Goal: Information Seeking & Learning: Find specific fact

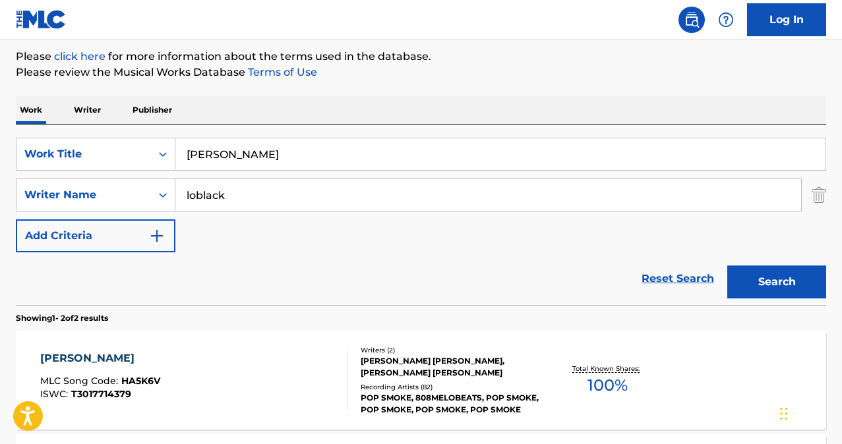
scroll to position [26, 0]
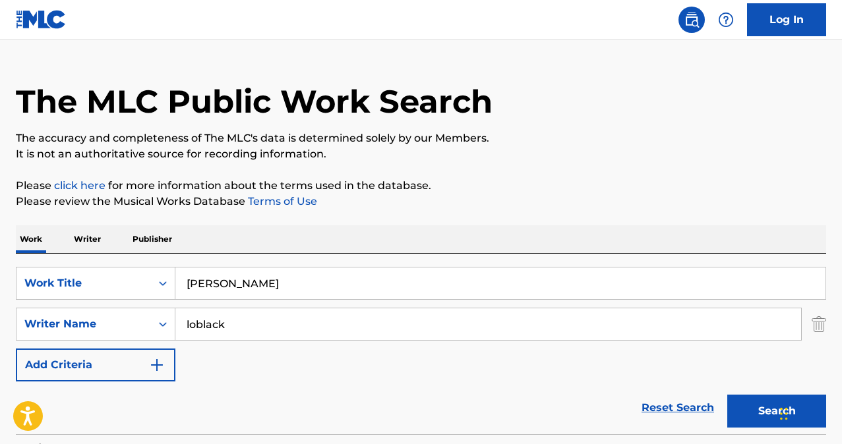
drag, startPoint x: 255, startPoint y: 286, endPoint x: 136, endPoint y: 264, distance: 120.6
click at [138, 271] on div "SearchWithCriteria80ba2f56-ec18-4e73-b309-6d757d91ad92 Work Title [PERSON_NAME]" at bounding box center [421, 283] width 810 height 33
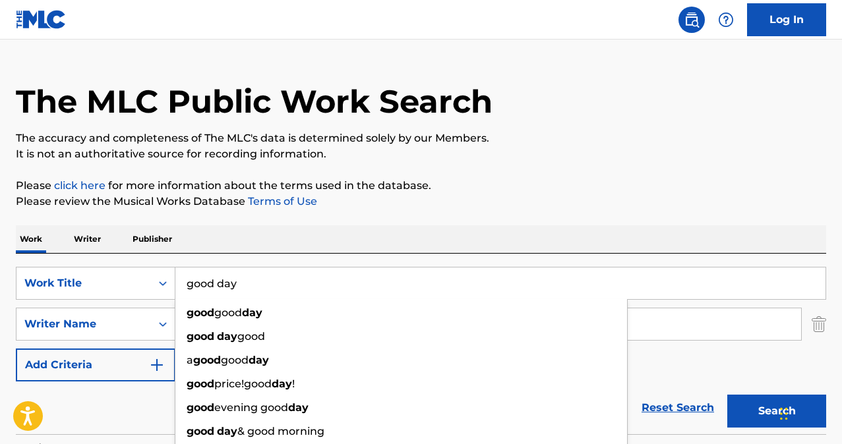
type input "good day"
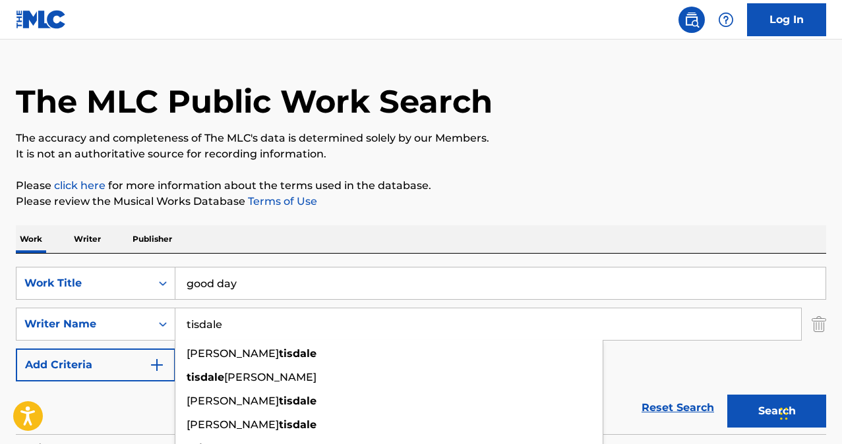
type input "tisdale"
click at [770, 413] on button "Search" at bounding box center [776, 411] width 99 height 33
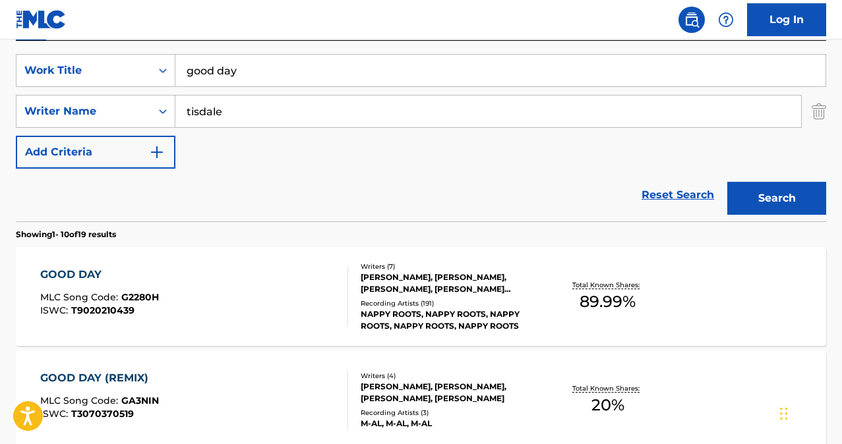
scroll to position [242, 0]
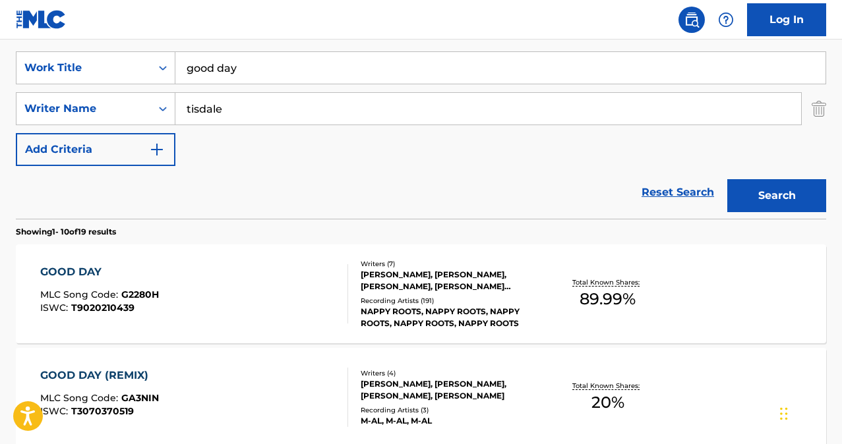
click at [62, 266] on div "GOOD DAY" at bounding box center [99, 272] width 119 height 16
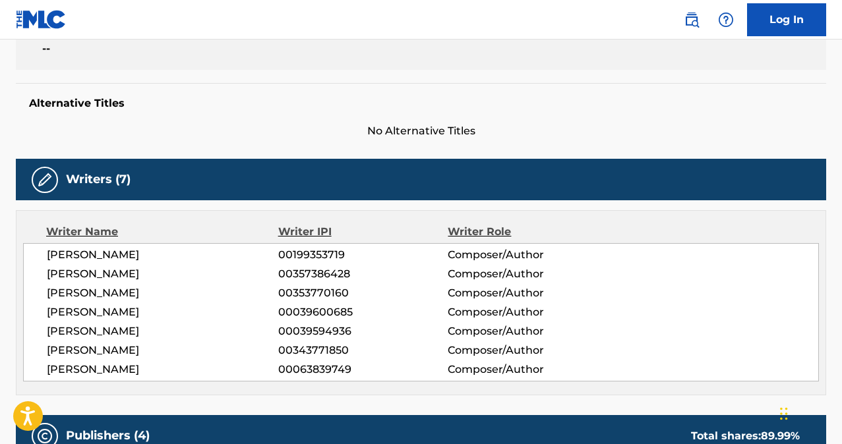
scroll to position [289, 0]
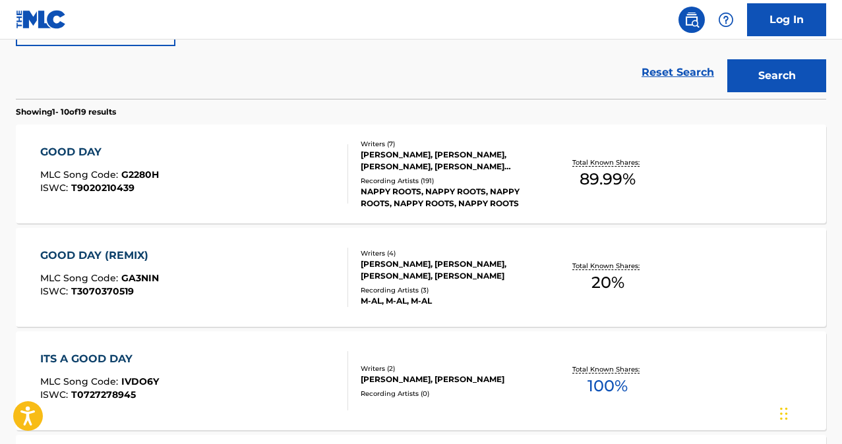
scroll to position [376, 0]
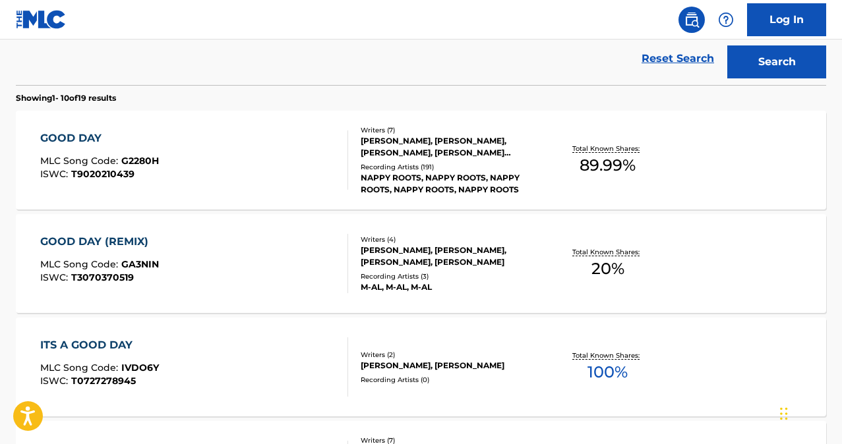
click at [88, 241] on div "GOOD DAY (REMIX)" at bounding box center [99, 242] width 119 height 16
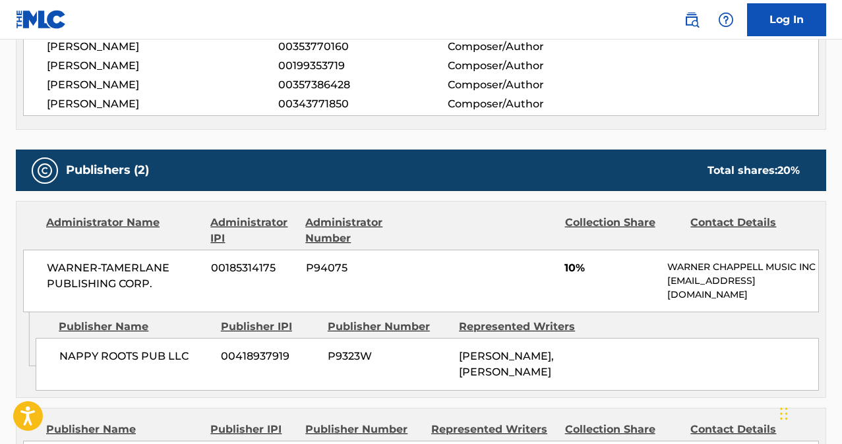
scroll to position [505, 0]
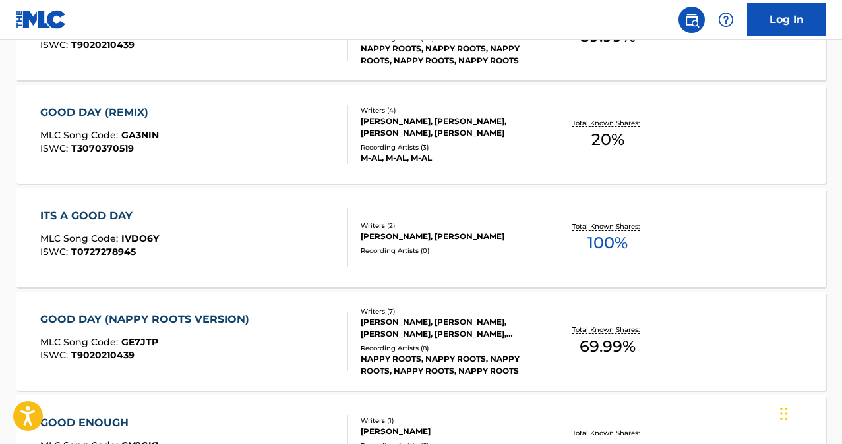
scroll to position [451, 0]
